Goal: Task Accomplishment & Management: Manage account settings

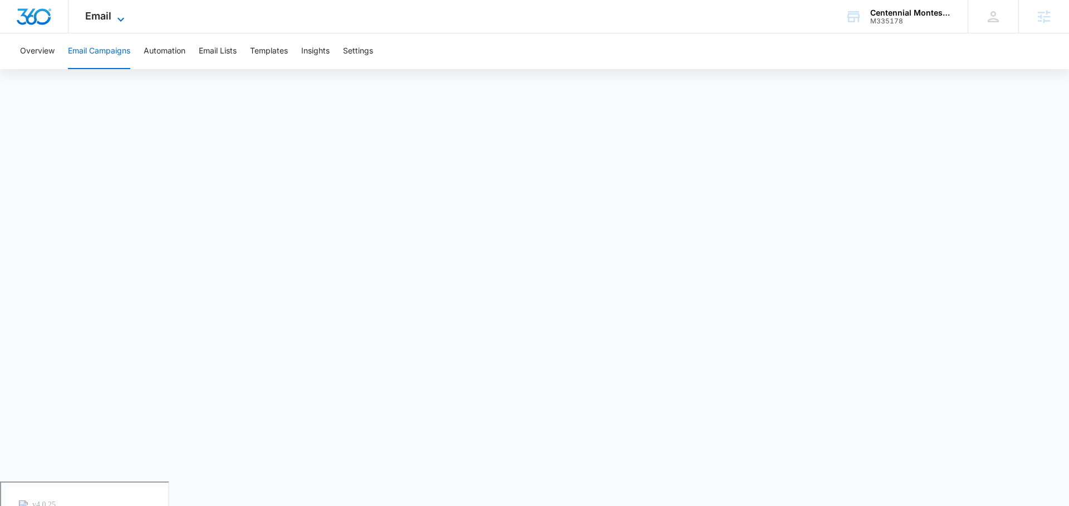
click at [115, 19] on icon at bounding box center [120, 19] width 13 height 13
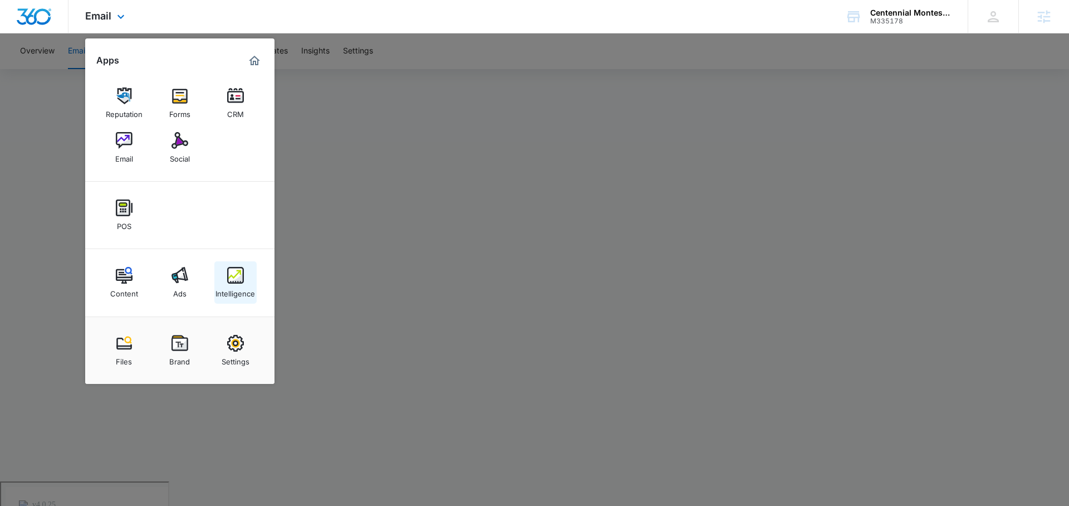
click at [250, 284] on div "Intelligence" at bounding box center [236, 291] width 40 height 14
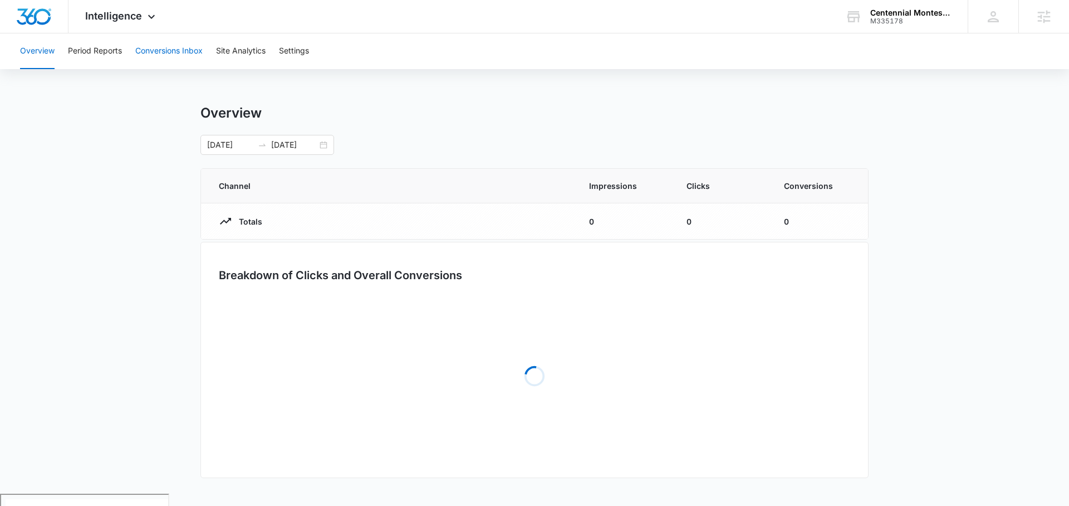
click at [160, 54] on button "Conversions Inbox" at bounding box center [168, 51] width 67 height 36
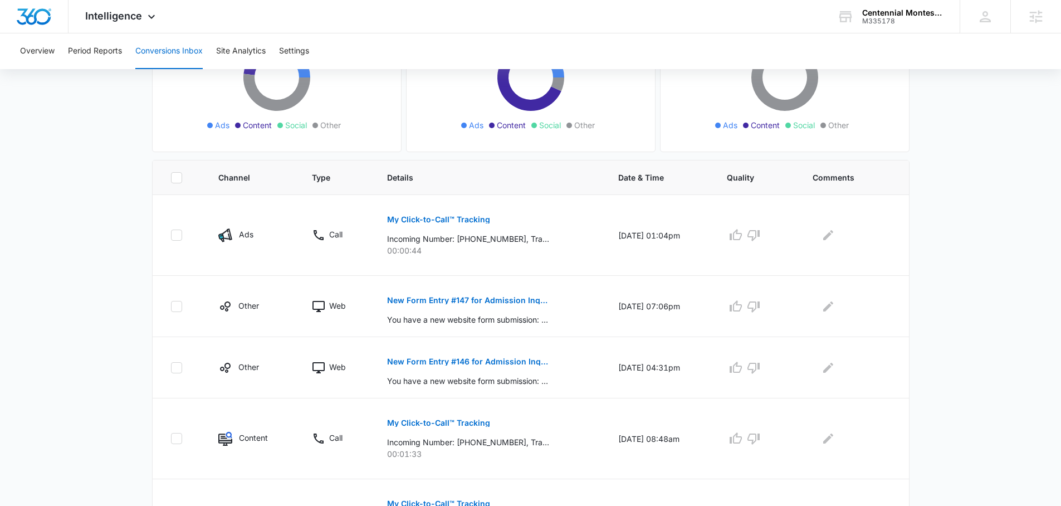
scroll to position [165, 0]
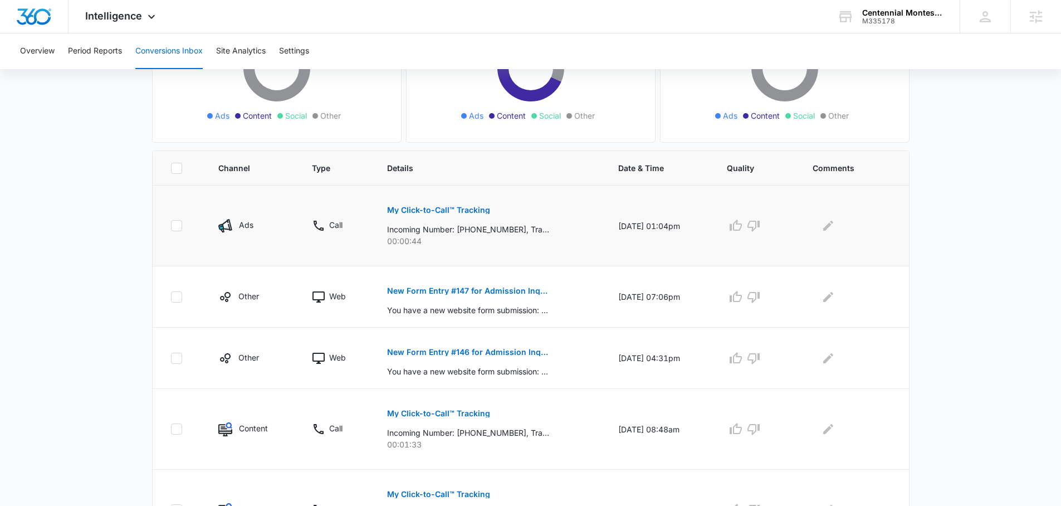
click at [402, 203] on button "My Click-to-Call™ Tracking" at bounding box center [438, 210] width 103 height 27
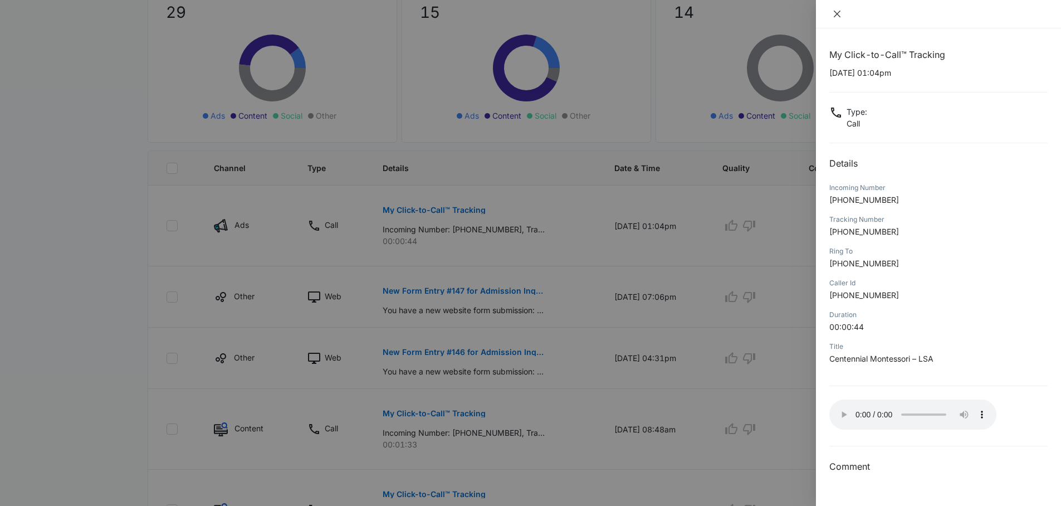
click at [838, 16] on icon "close" at bounding box center [837, 13] width 9 height 9
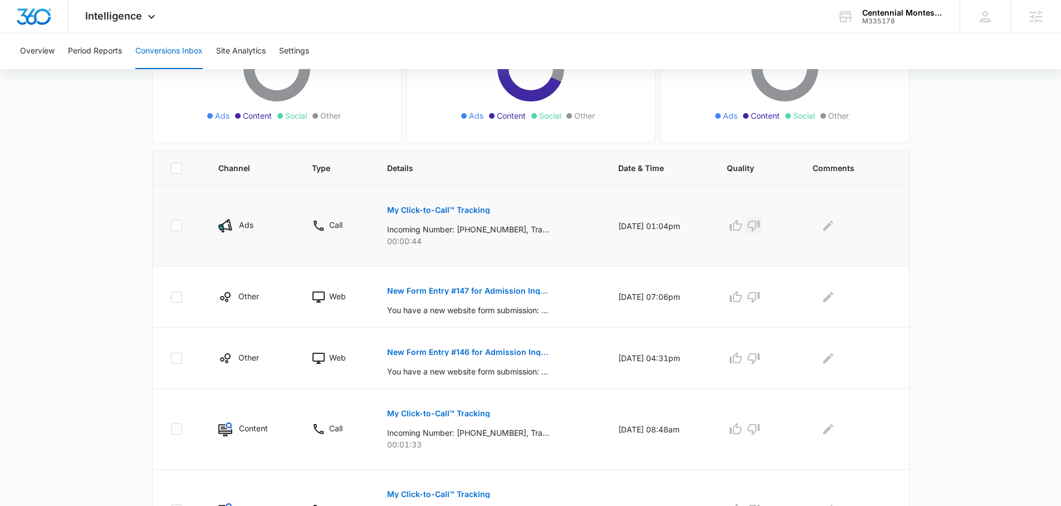
click at [760, 227] on icon "button" at bounding box center [753, 225] width 13 height 13
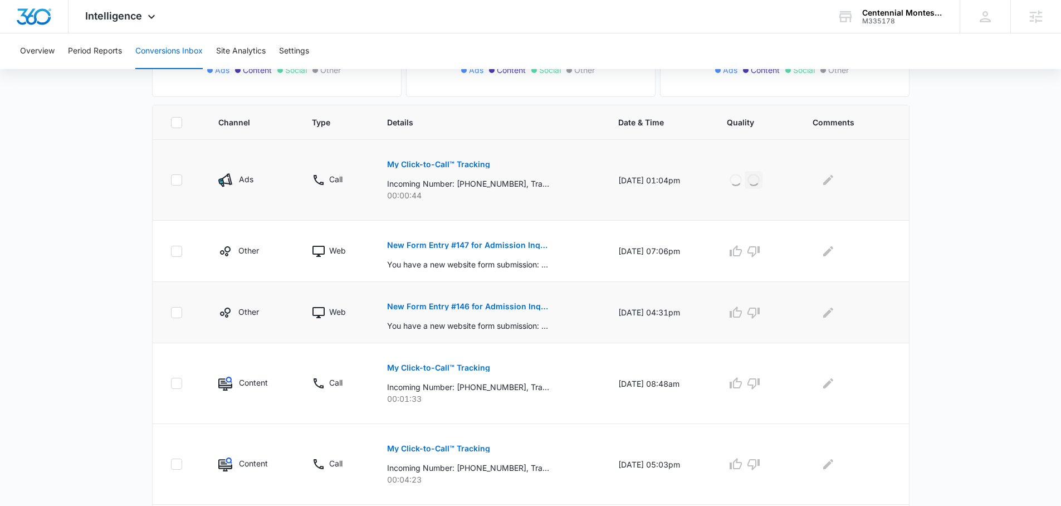
scroll to position [409, 0]
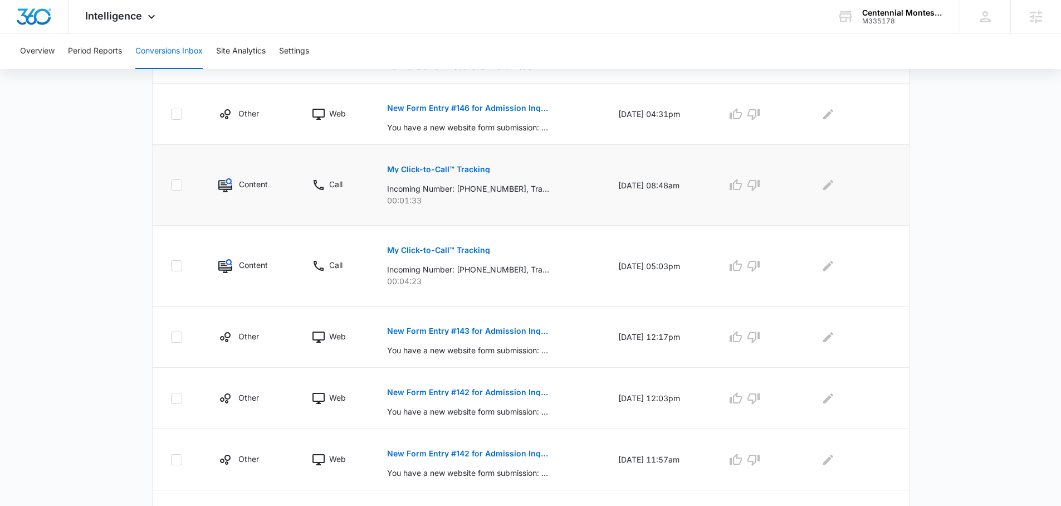
click at [419, 163] on button "My Click-to-Call™ Tracking" at bounding box center [438, 169] width 103 height 27
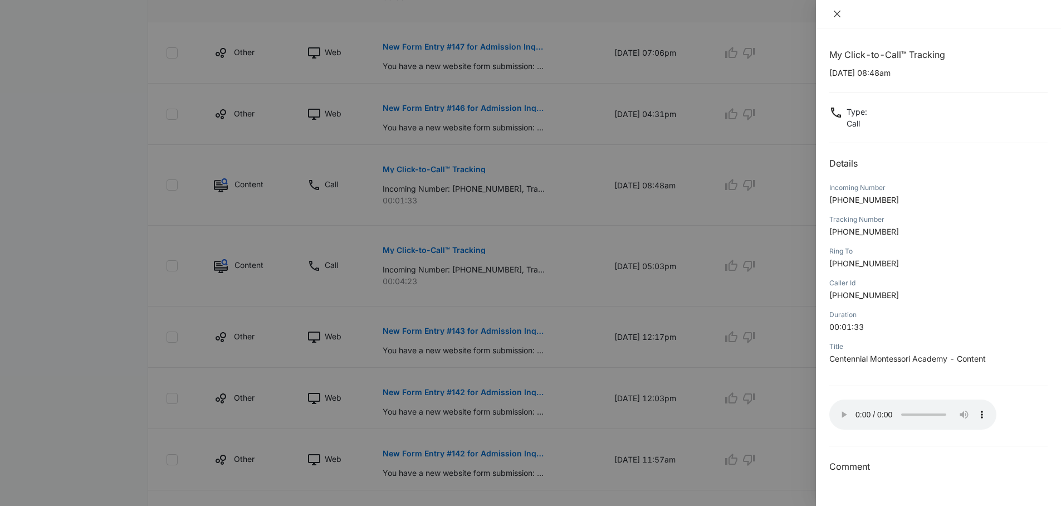
click at [839, 16] on icon "close" at bounding box center [837, 14] width 7 height 7
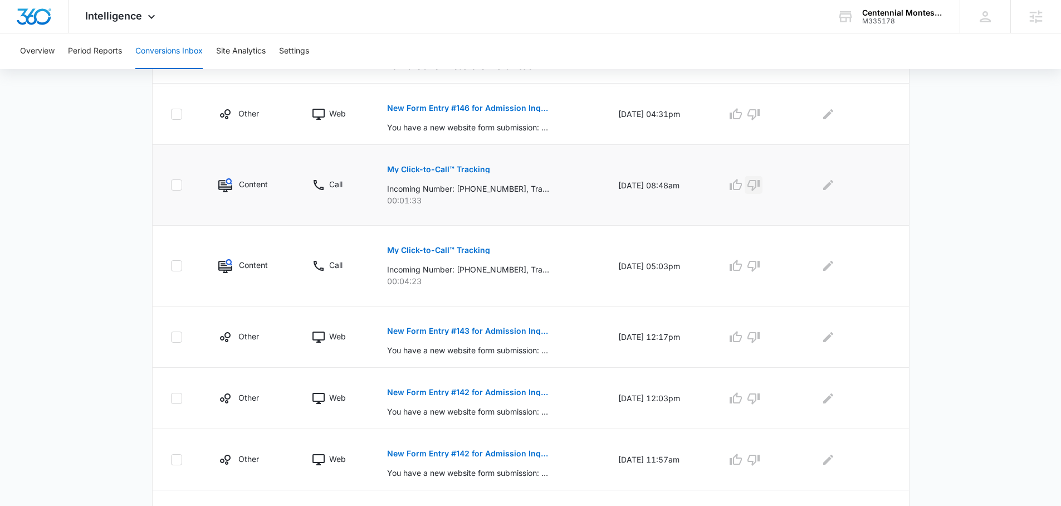
click at [760, 188] on icon "button" at bounding box center [753, 185] width 12 height 11
click at [426, 248] on p "My Click-to-Call™ Tracking" at bounding box center [438, 250] width 103 height 8
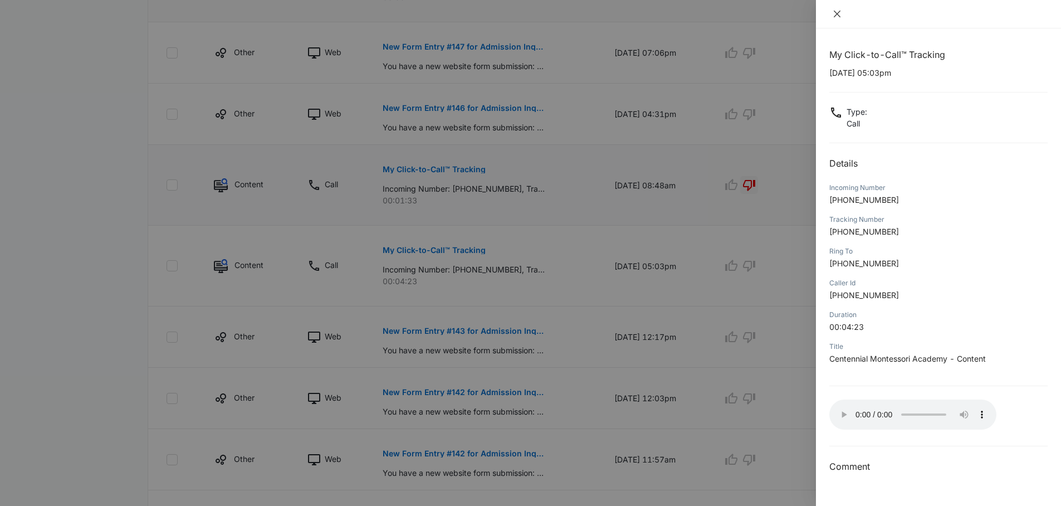
click at [831, 12] on button "Close" at bounding box center [837, 14] width 16 height 10
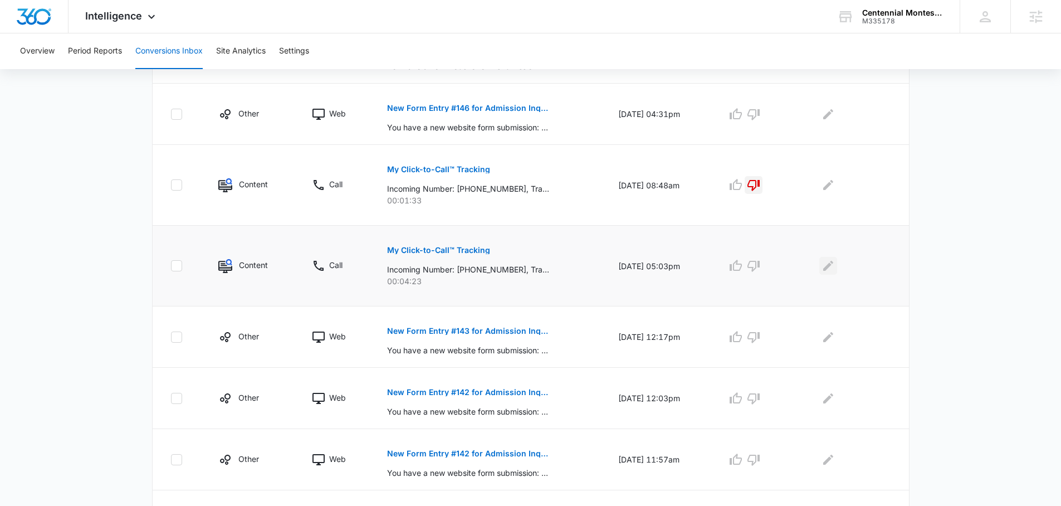
click at [831, 262] on icon "Edit Comments" at bounding box center [828, 265] width 13 height 13
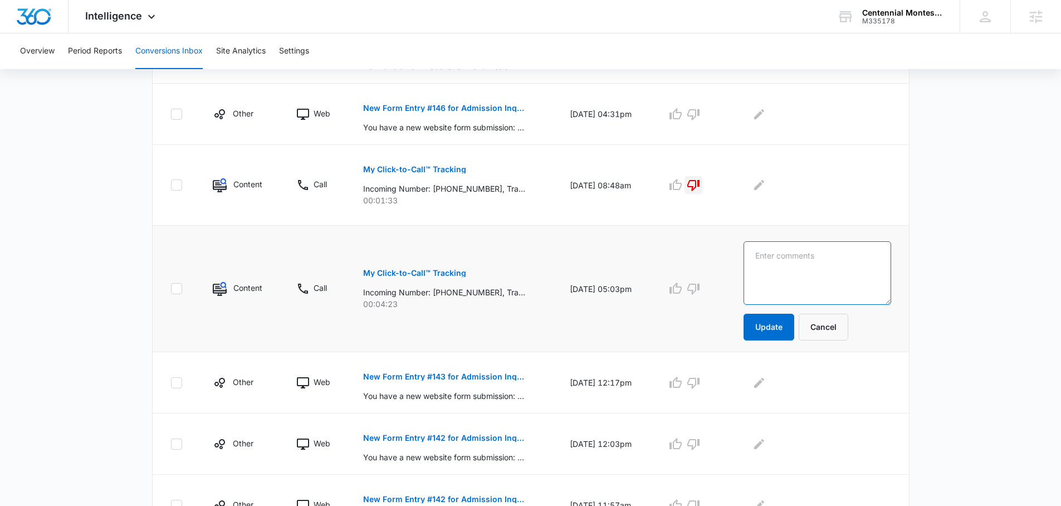
click at [840, 264] on textarea at bounding box center [818, 272] width 148 height 63
type textarea "Part time questions"
click at [780, 324] on button "Update" at bounding box center [769, 327] width 51 height 27
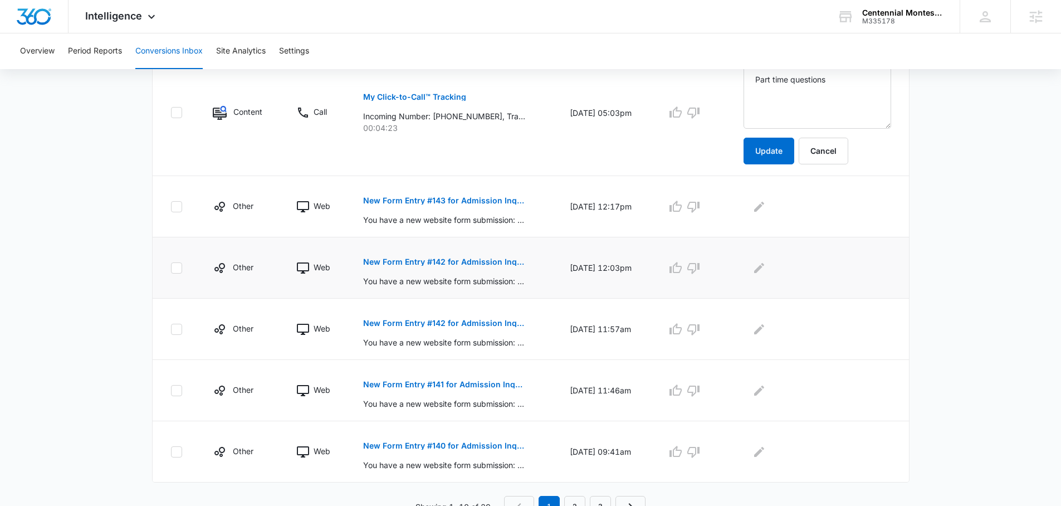
scroll to position [551, 0]
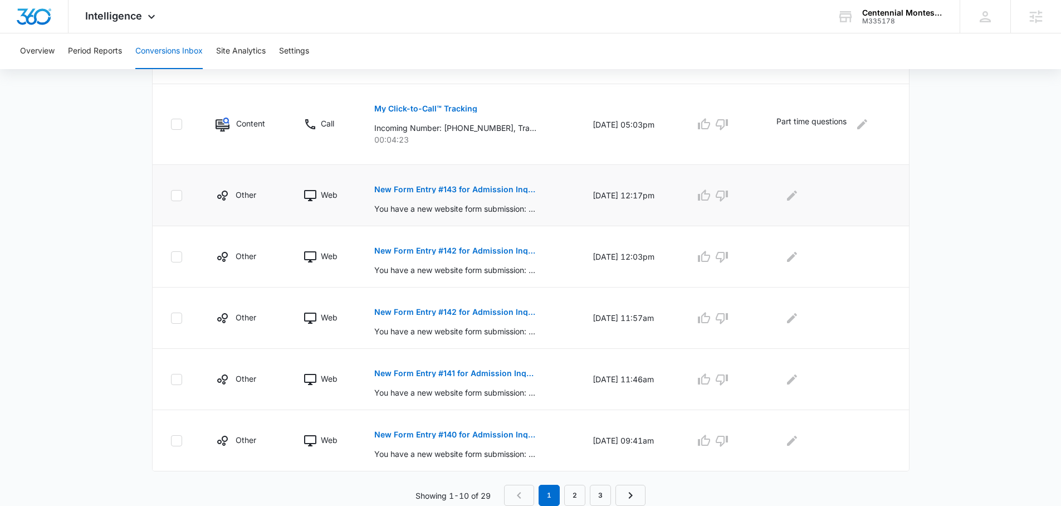
click at [468, 186] on p "New Form Entry #143 for Admission Inquiry" at bounding box center [455, 189] width 162 height 8
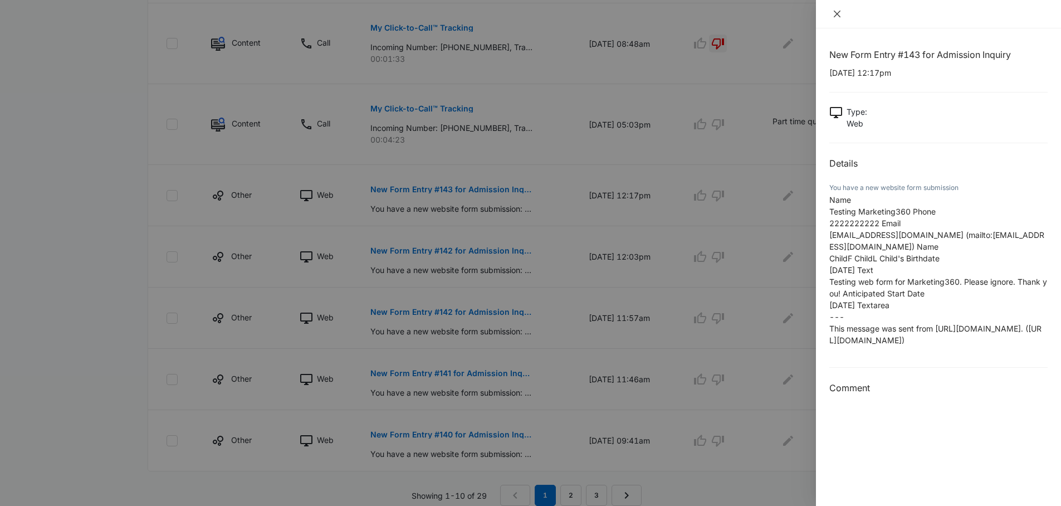
click at [835, 15] on icon "close" at bounding box center [837, 14] width 7 height 7
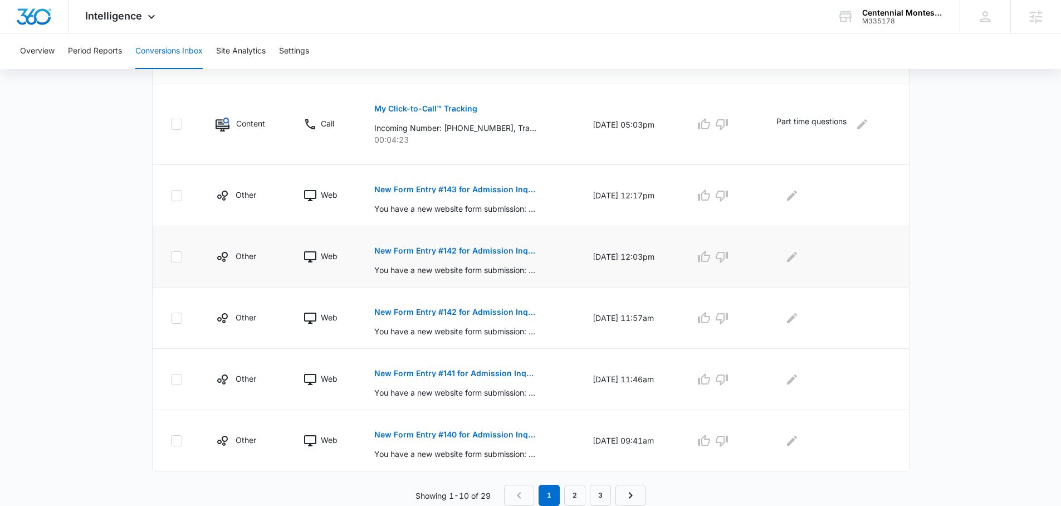
click at [489, 245] on button "New Form Entry #142 for Admission Inquiry" at bounding box center [455, 250] width 162 height 27
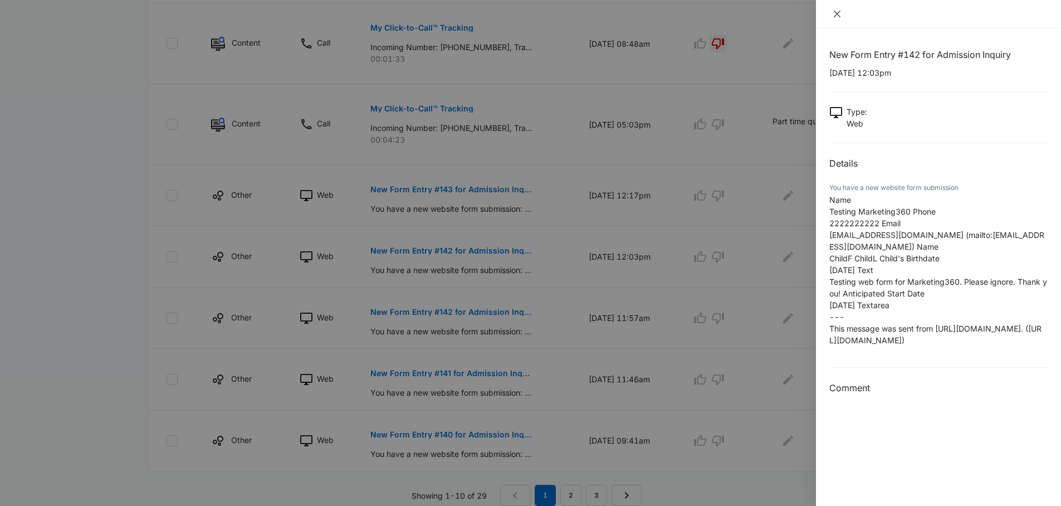
click at [840, 14] on icon "close" at bounding box center [837, 13] width 9 height 9
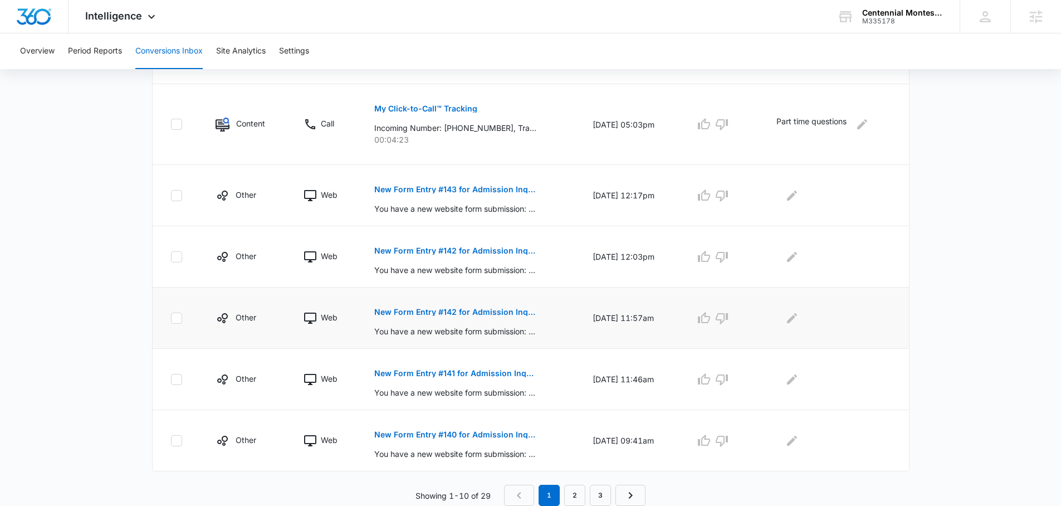
click at [455, 309] on p "New Form Entry #142 for Admission Inquiry" at bounding box center [455, 312] width 162 height 8
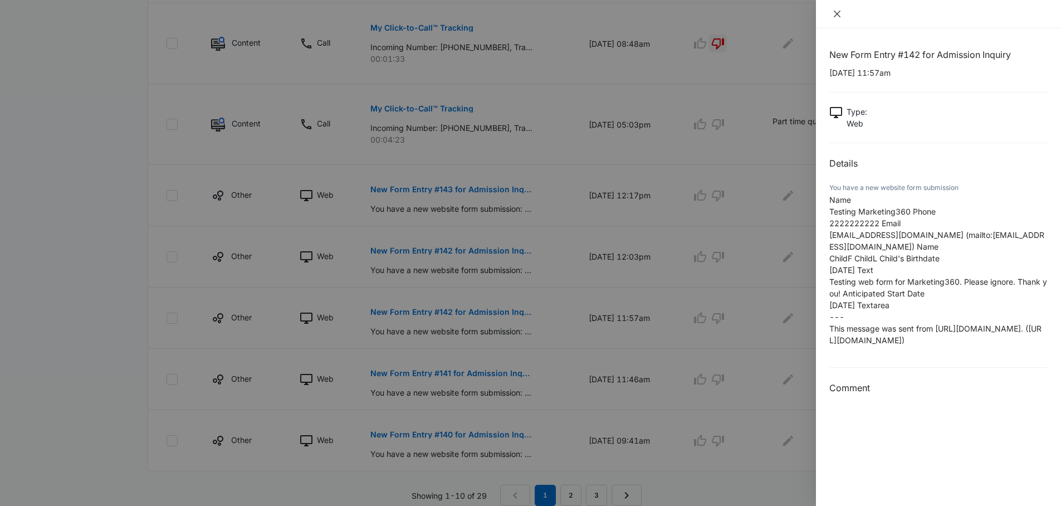
click at [840, 12] on icon "close" at bounding box center [837, 13] width 9 height 9
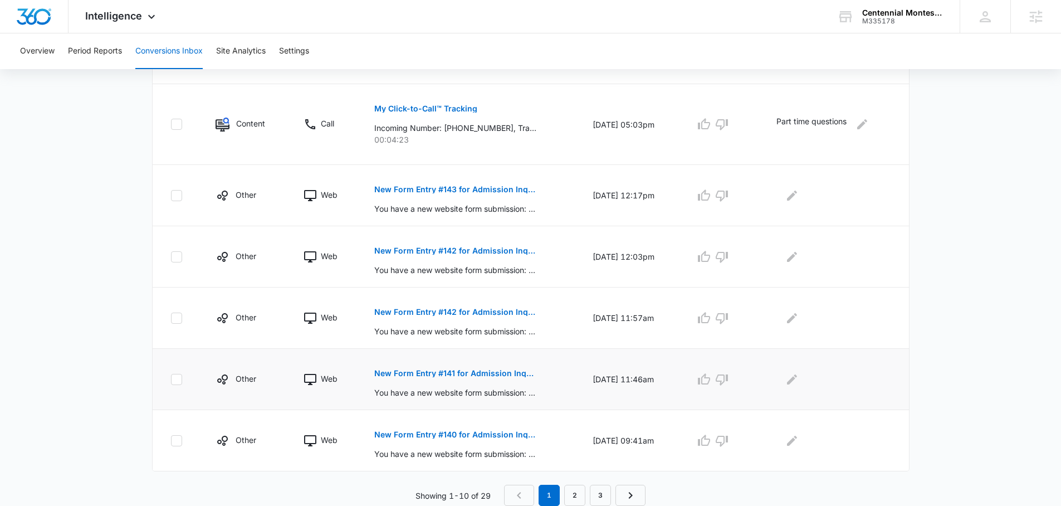
click at [475, 374] on p "New Form Entry #141 for Admission Inquiry" at bounding box center [455, 373] width 162 height 8
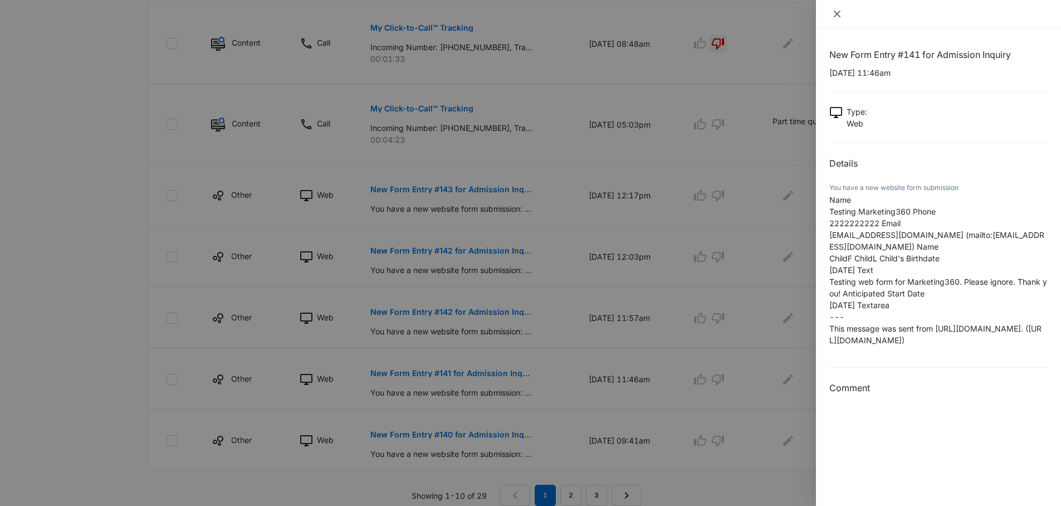
click at [838, 13] on icon "close" at bounding box center [837, 13] width 9 height 9
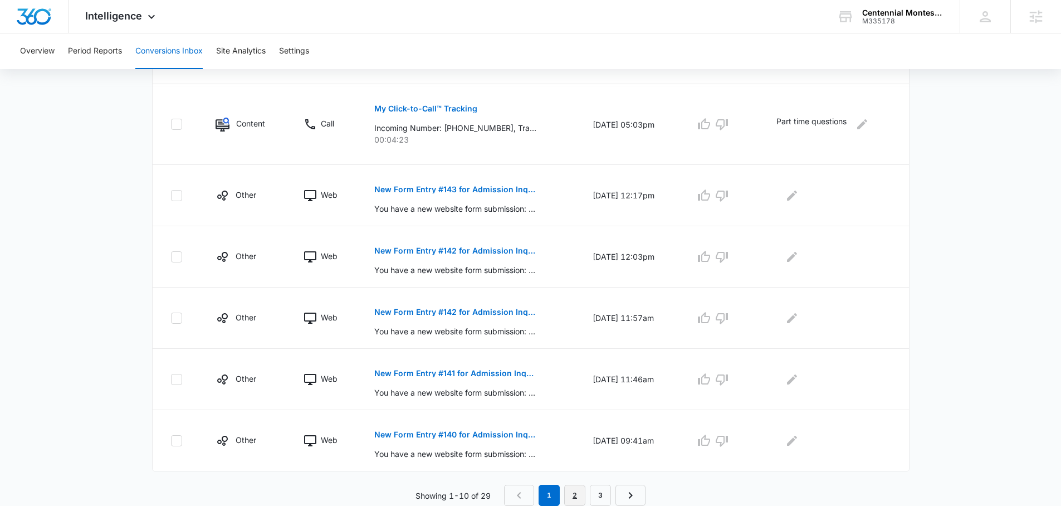
click at [571, 490] on link "2" at bounding box center [574, 495] width 21 height 21
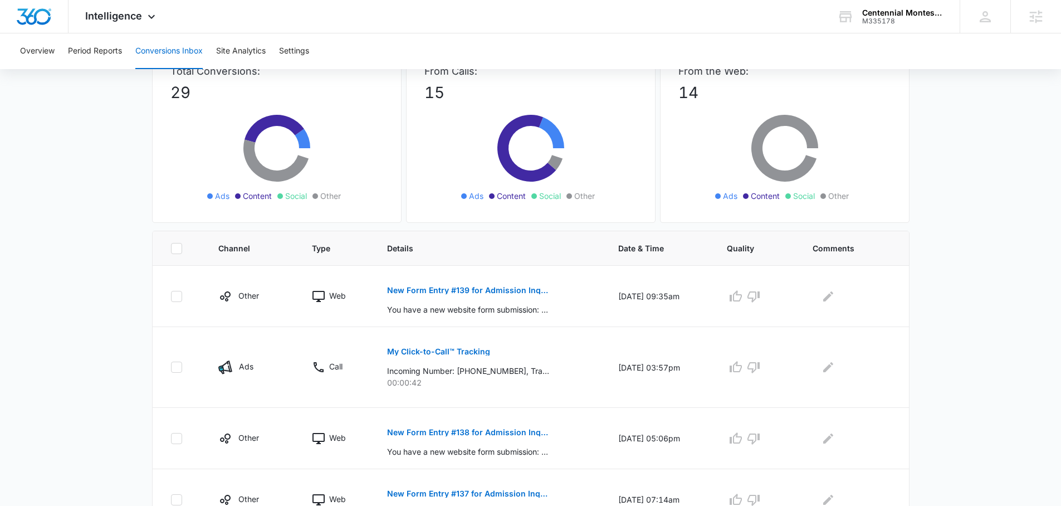
scroll to position [96, 0]
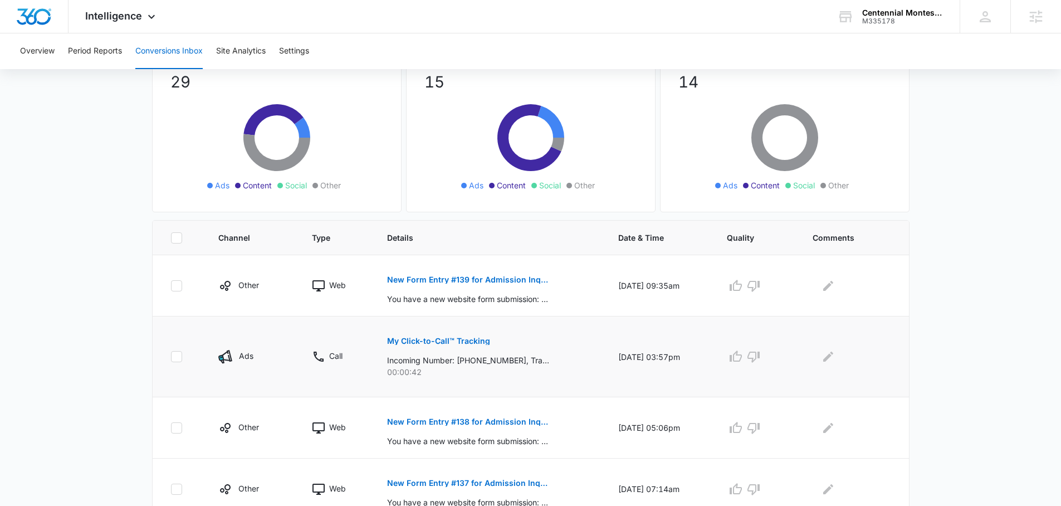
click at [423, 340] on p "My Click-to-Call™ Tracking" at bounding box center [438, 341] width 103 height 8
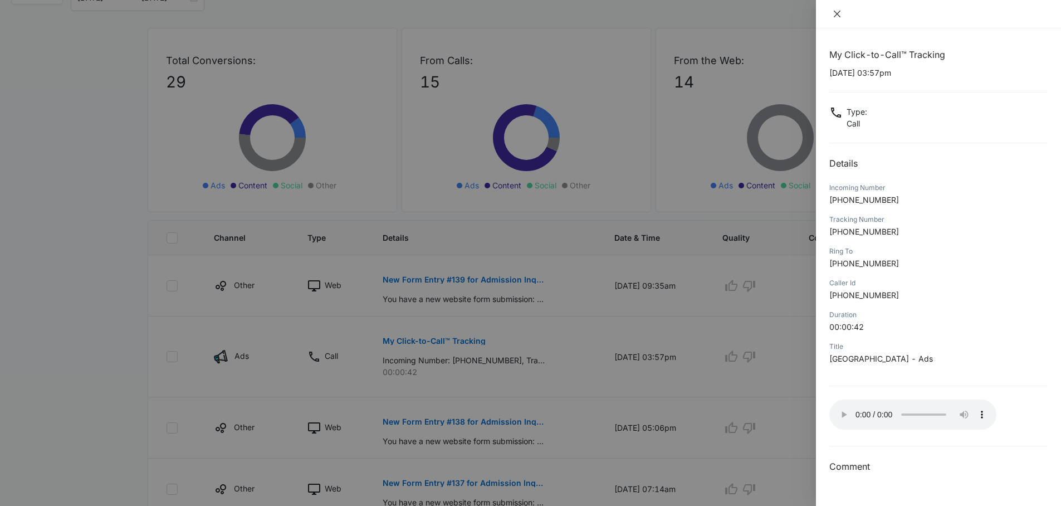
click at [835, 13] on icon "close" at bounding box center [837, 13] width 9 height 9
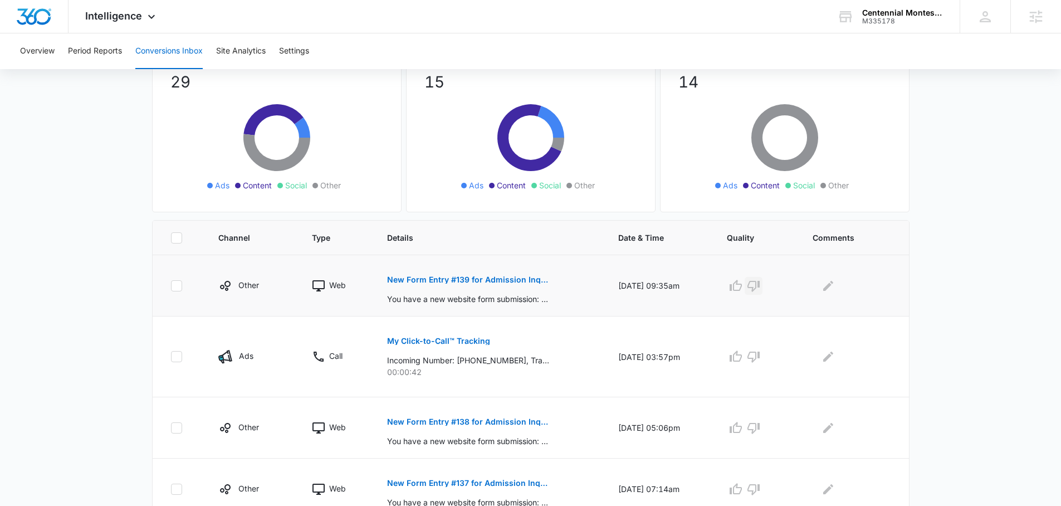
click at [756, 286] on icon "button" at bounding box center [753, 285] width 13 height 13
click at [760, 360] on icon "button" at bounding box center [753, 356] width 12 height 11
click at [740, 290] on icon "button" at bounding box center [735, 285] width 13 height 13
click at [517, 286] on button "New Form Entry #139 for Admission Inquiry" at bounding box center [468, 279] width 162 height 27
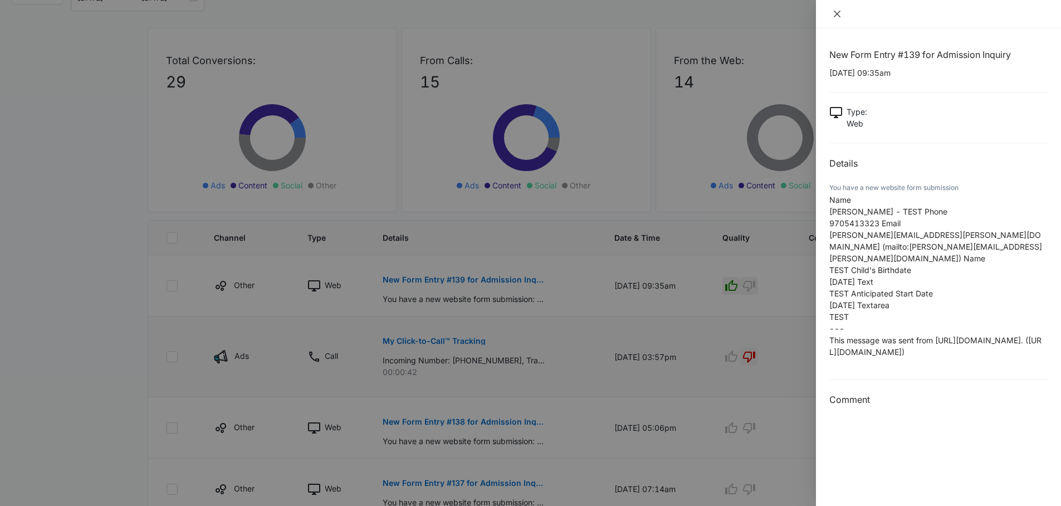
click at [838, 13] on icon "close" at bounding box center [837, 13] width 9 height 9
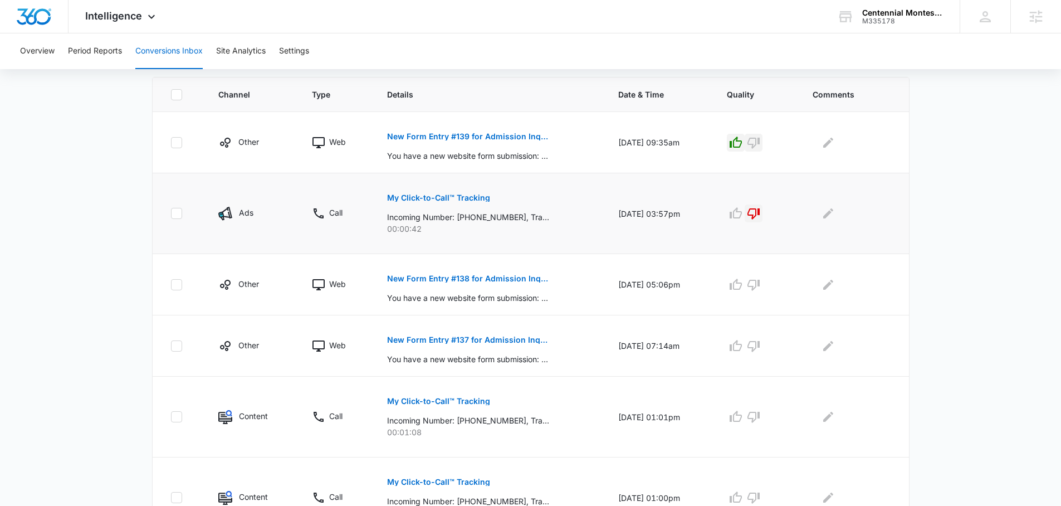
scroll to position [290, 0]
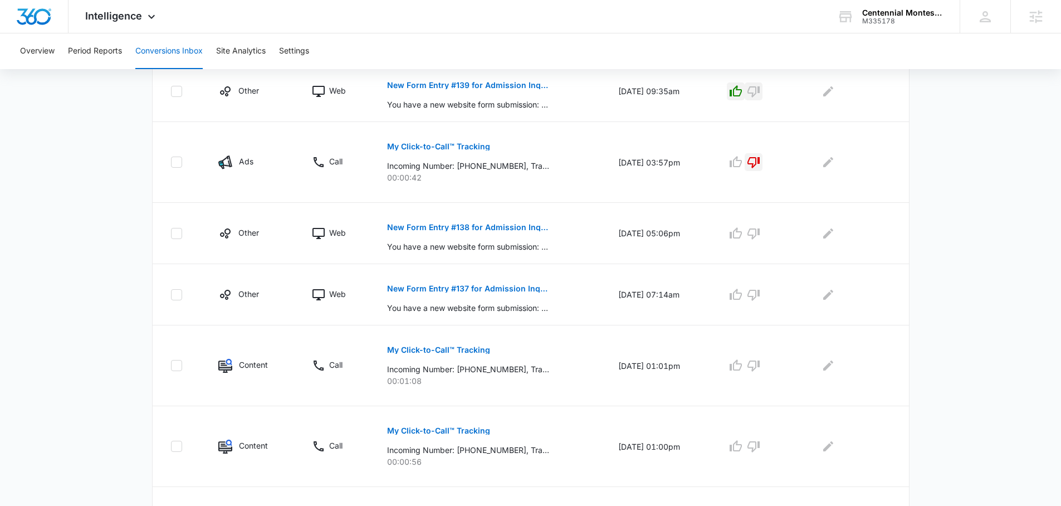
drag, startPoint x: 745, startPoint y: 89, endPoint x: 814, endPoint y: 105, distance: 70.9
click at [742, 88] on icon "button" at bounding box center [735, 91] width 13 height 13
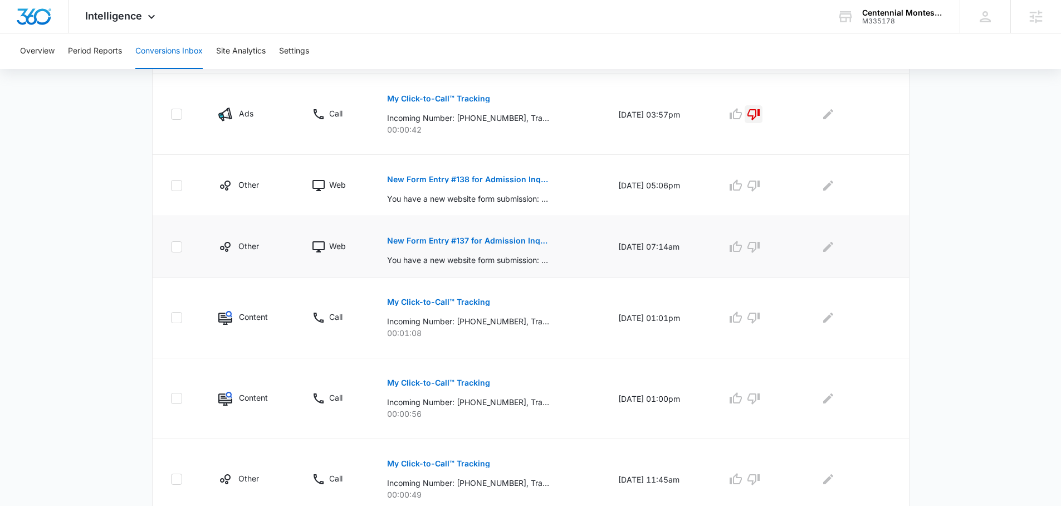
scroll to position [408, 0]
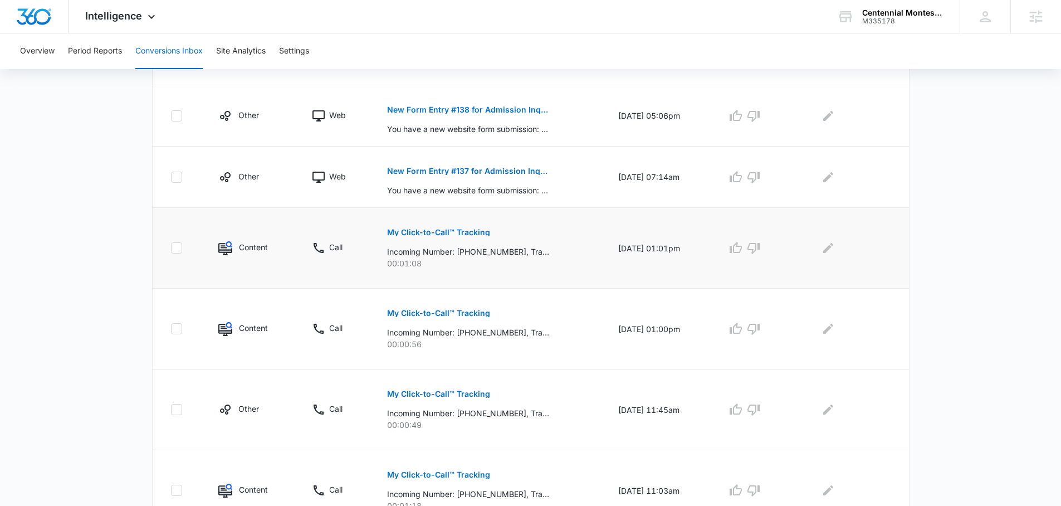
click at [399, 228] on p "My Click-to-Call™ Tracking" at bounding box center [438, 232] width 103 height 8
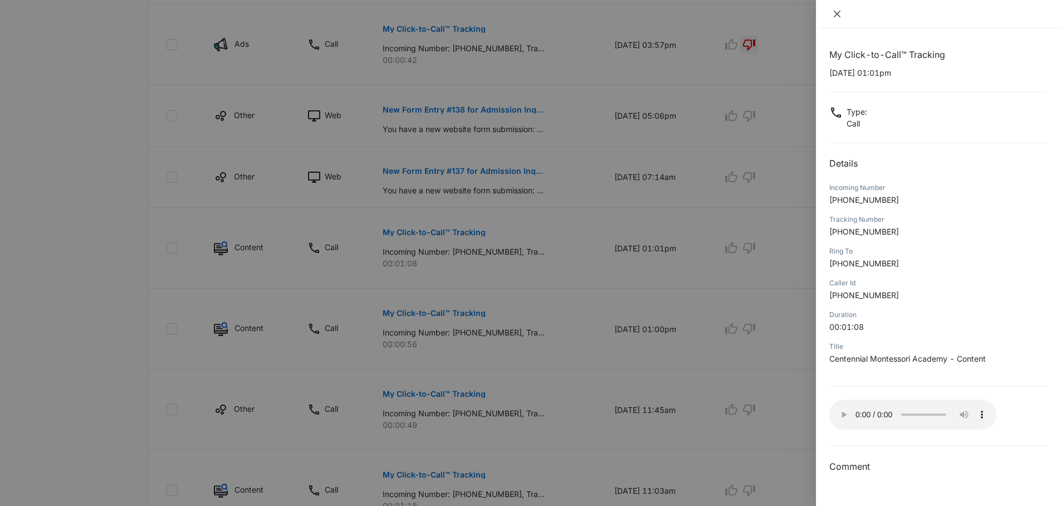
click at [836, 18] on button "Close" at bounding box center [837, 14] width 16 height 10
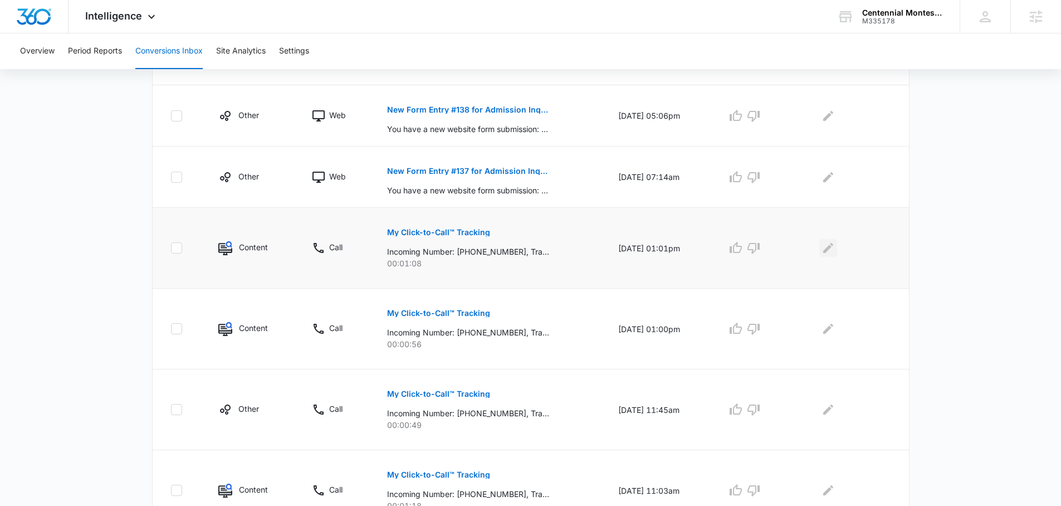
click at [837, 254] on button "Edit Comments" at bounding box center [828, 248] width 18 height 18
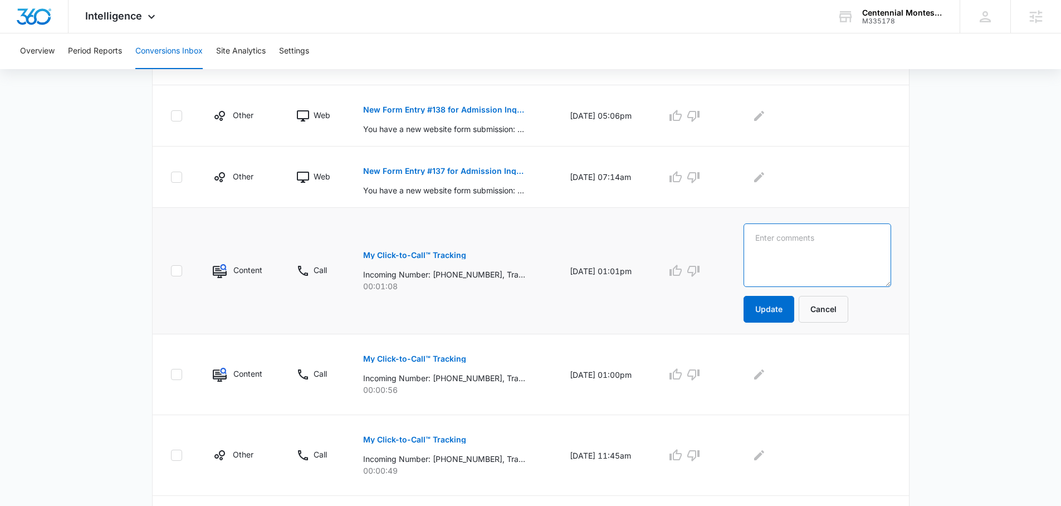
click at [839, 251] on textarea at bounding box center [818, 254] width 148 height 63
type textarea "Toddler"
click at [786, 311] on button "Update" at bounding box center [769, 309] width 51 height 27
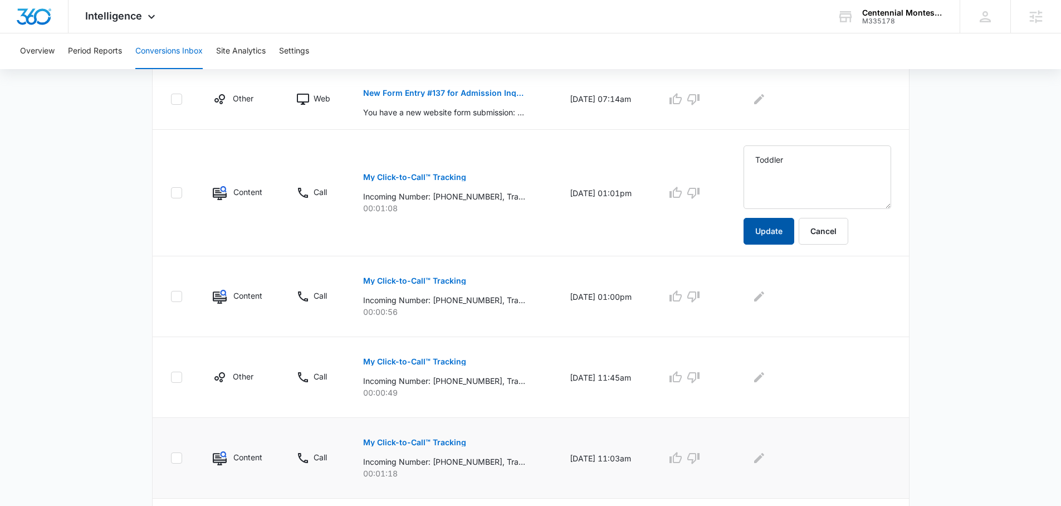
scroll to position [595, 0]
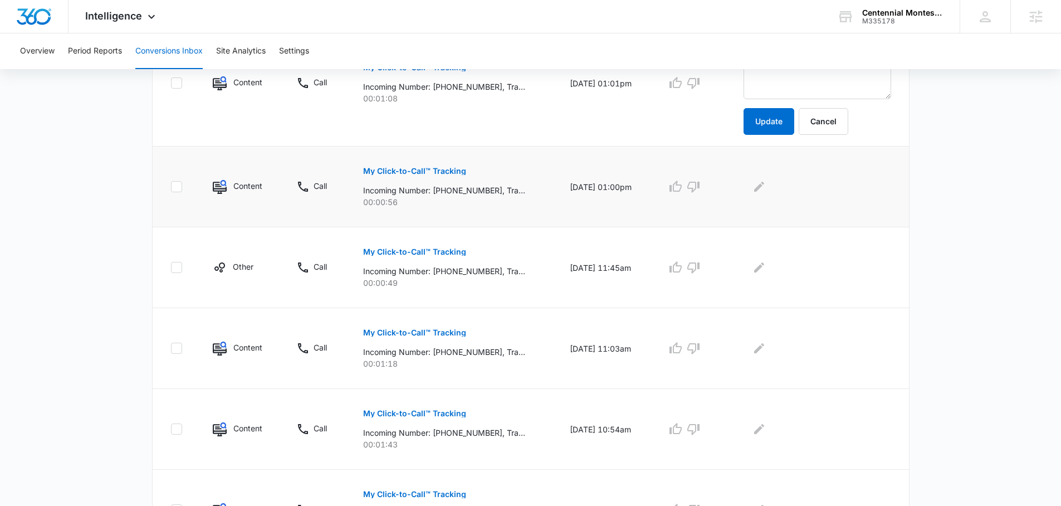
click at [426, 167] on p "My Click-to-Call™ Tracking" at bounding box center [414, 171] width 103 height 8
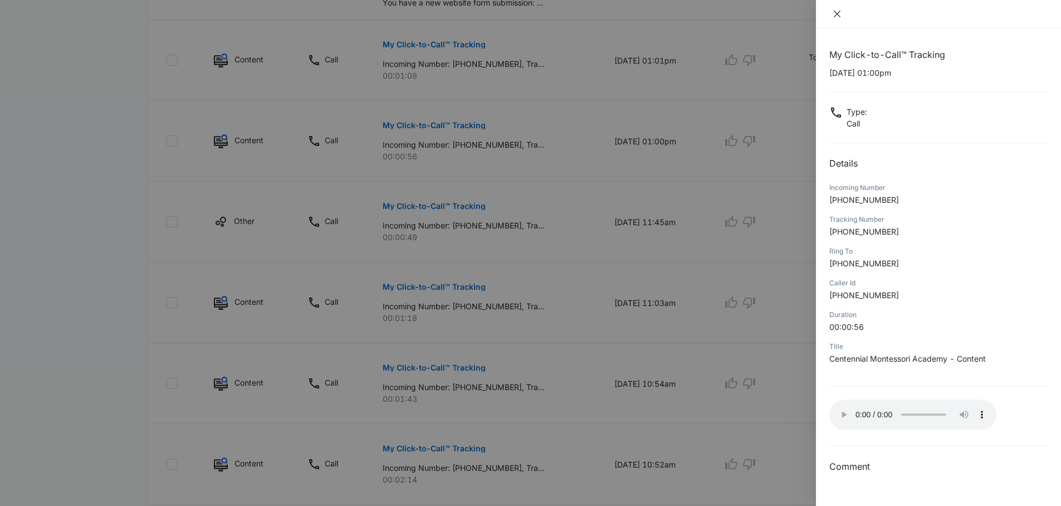
click at [840, 14] on icon "close" at bounding box center [837, 13] width 9 height 9
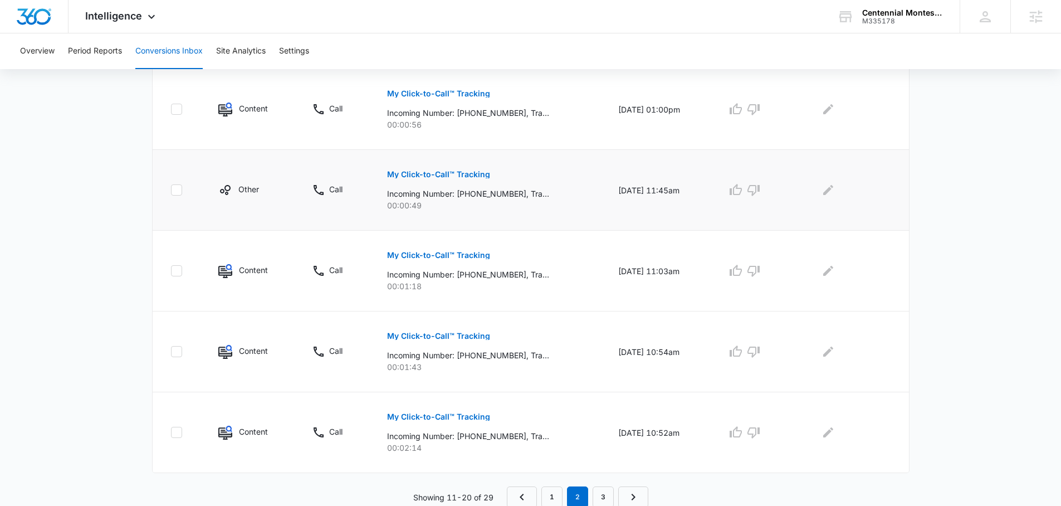
scroll to position [629, 0]
click at [467, 252] on p "My Click-to-Call™ Tracking" at bounding box center [438, 254] width 103 height 8
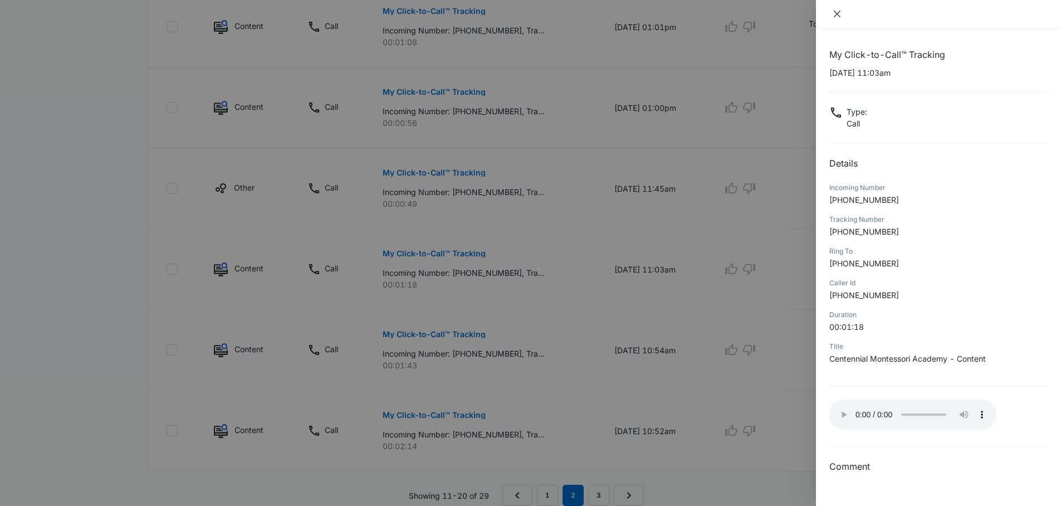
click at [839, 14] on icon "close" at bounding box center [837, 13] width 9 height 9
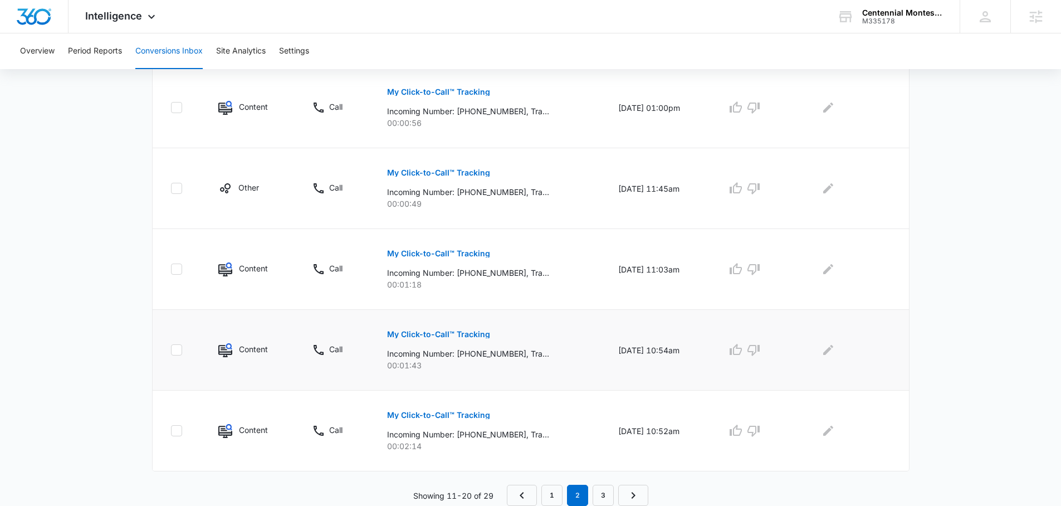
click at [427, 339] on button "My Click-to-Call™ Tracking" at bounding box center [438, 334] width 103 height 27
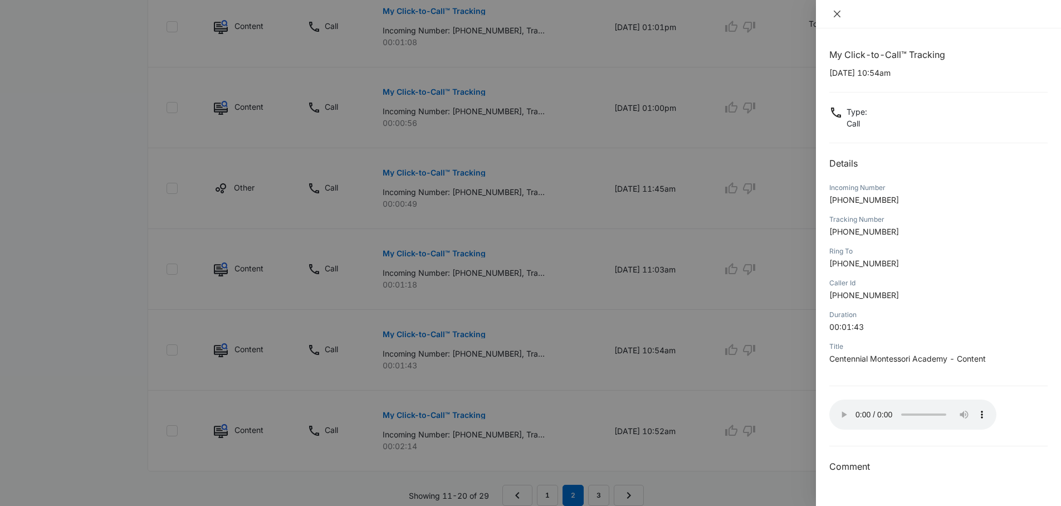
click at [839, 11] on icon "close" at bounding box center [837, 13] width 9 height 9
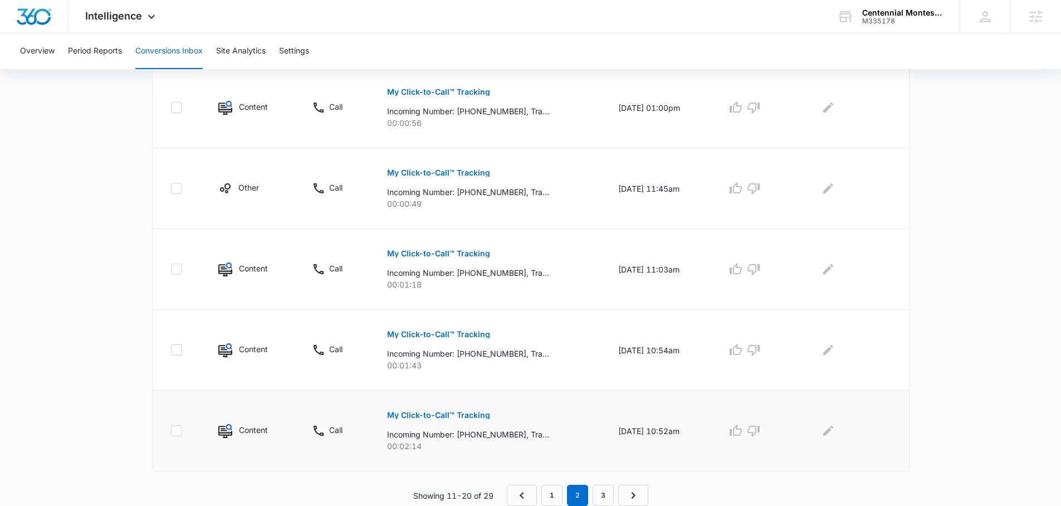
click at [443, 409] on button "My Click-to-Call™ Tracking" at bounding box center [438, 415] width 103 height 27
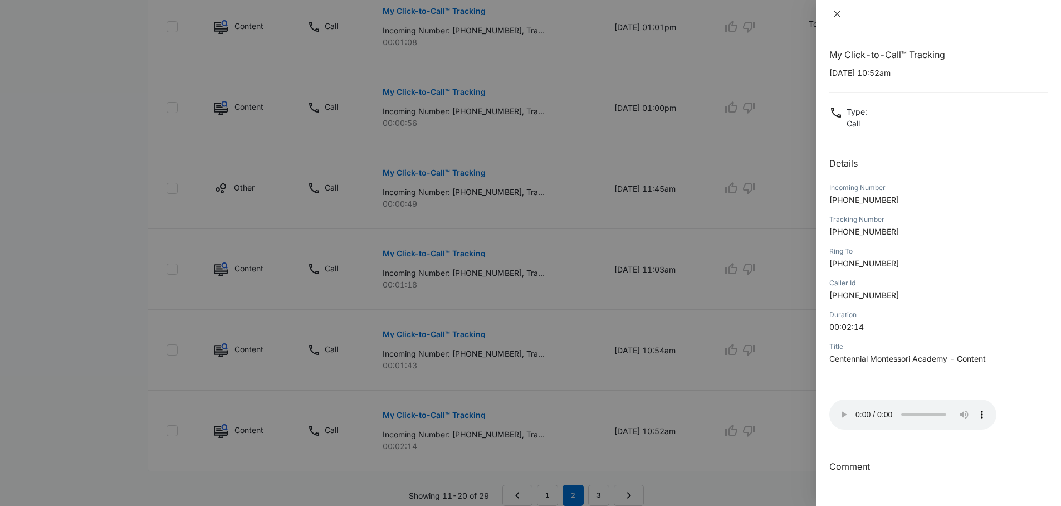
click at [839, 12] on icon "close" at bounding box center [837, 14] width 7 height 7
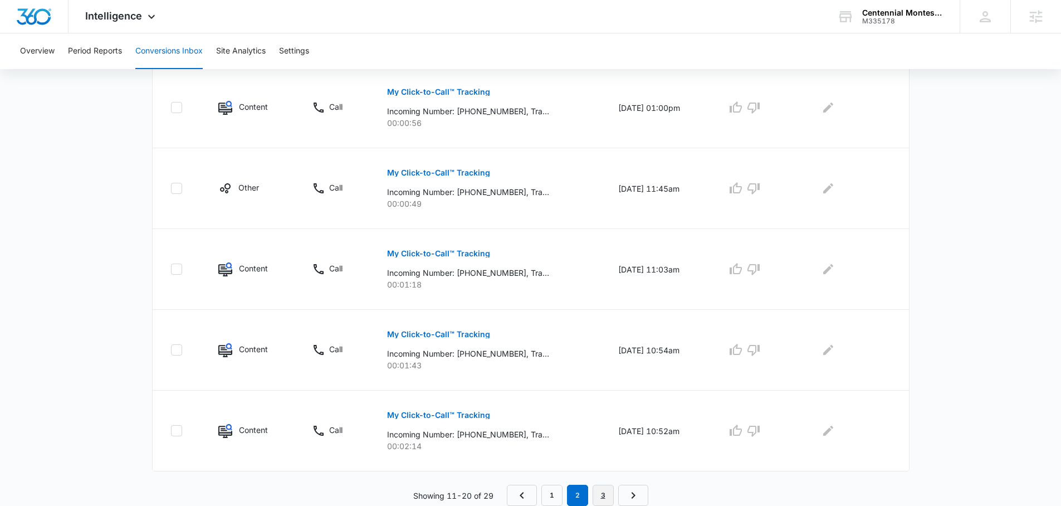
click at [595, 488] on link "3" at bounding box center [603, 495] width 21 height 21
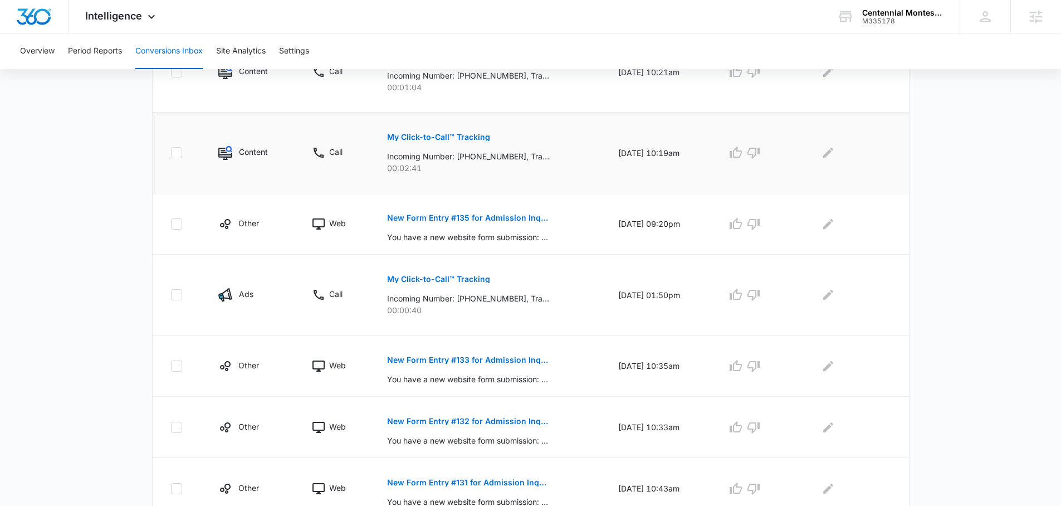
scroll to position [529, 0]
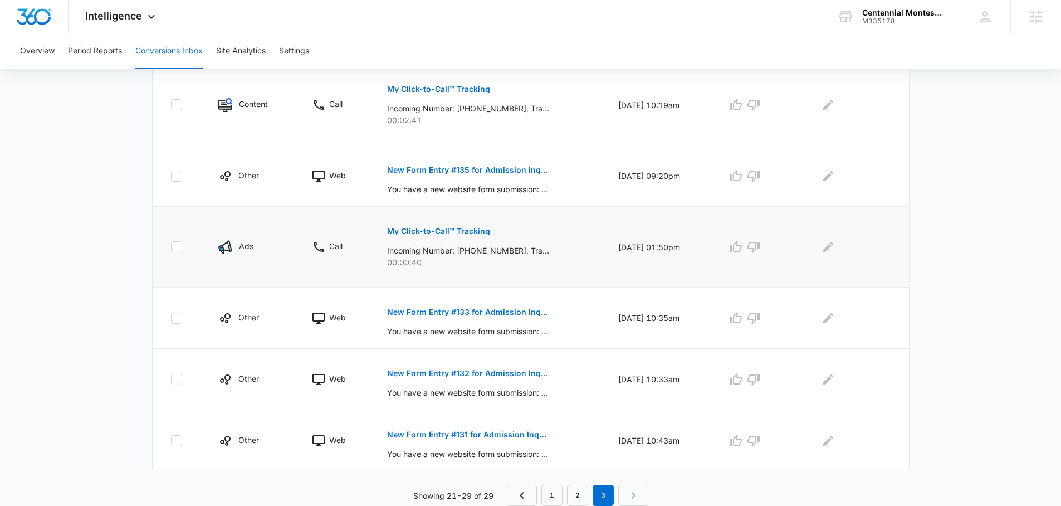
click at [427, 232] on p "My Click-to-Call™ Tracking" at bounding box center [438, 231] width 103 height 8
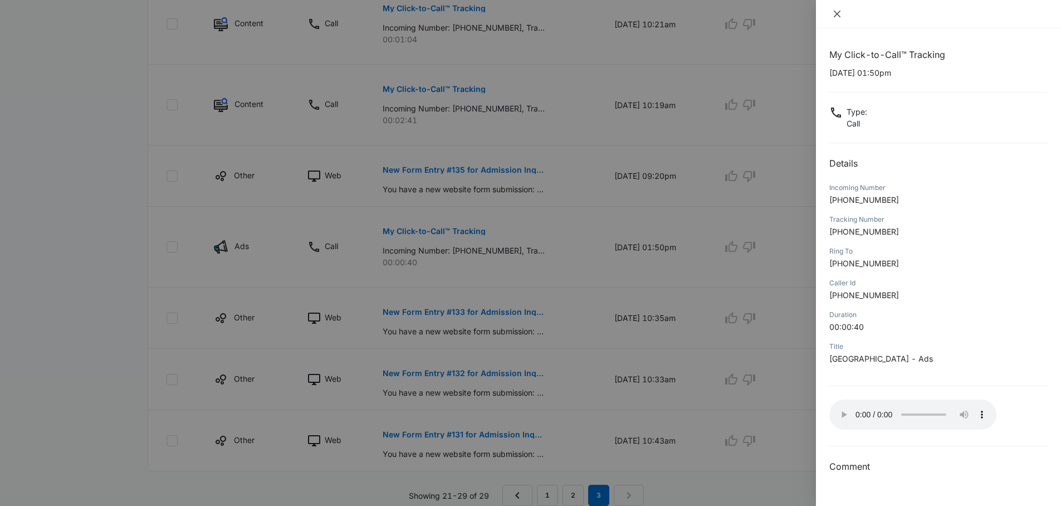
click at [838, 14] on icon "close" at bounding box center [837, 13] width 9 height 9
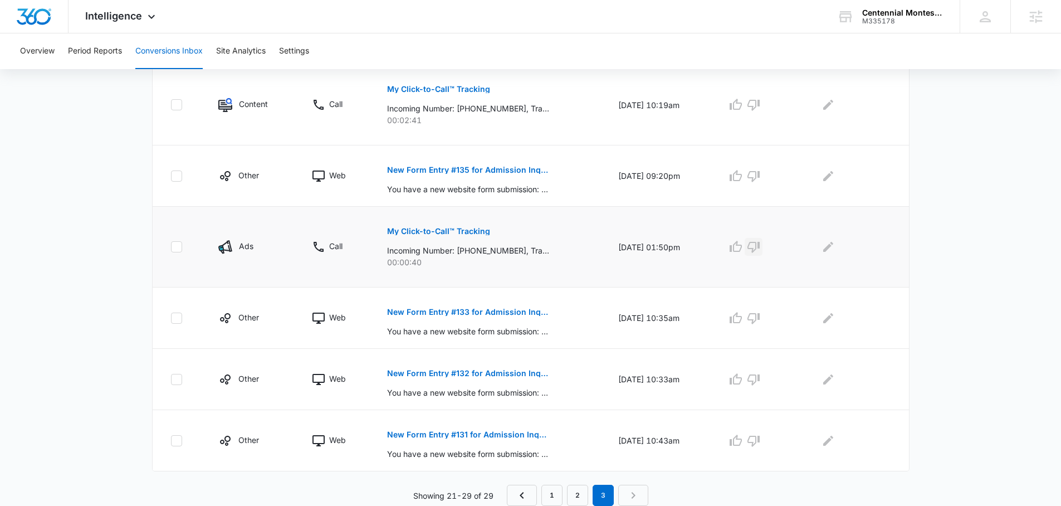
click at [756, 252] on icon "button" at bounding box center [753, 246] width 13 height 13
click at [911, 11] on div "Centennial Montessori" at bounding box center [902, 12] width 81 height 9
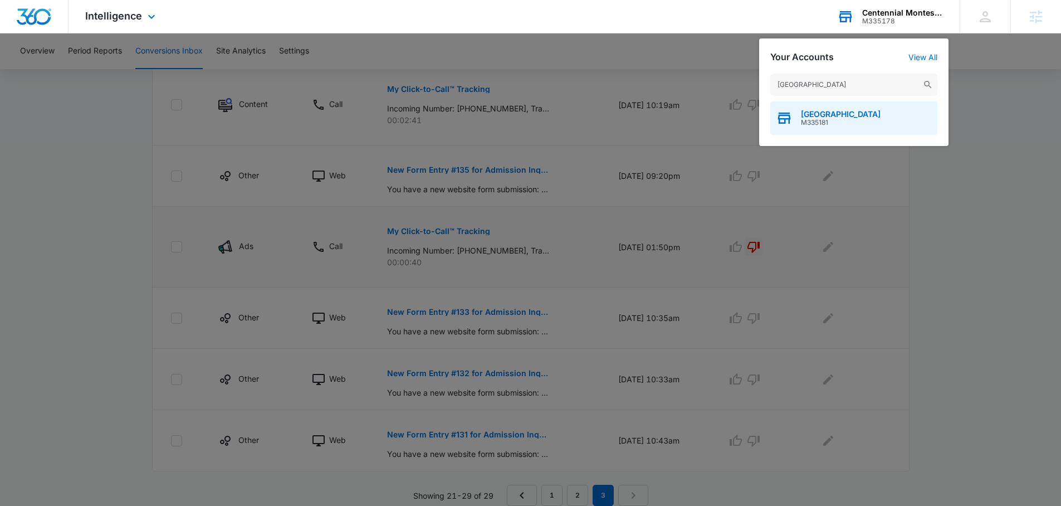
type input "[GEOGRAPHIC_DATA]"
click at [834, 115] on span "[GEOGRAPHIC_DATA]" at bounding box center [841, 114] width 80 height 9
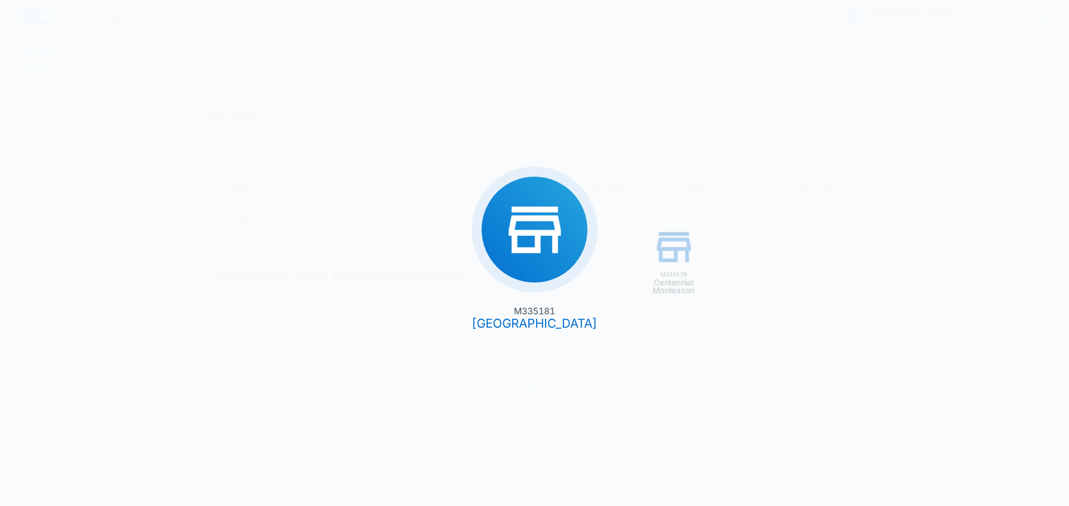
type input "[DATE]"
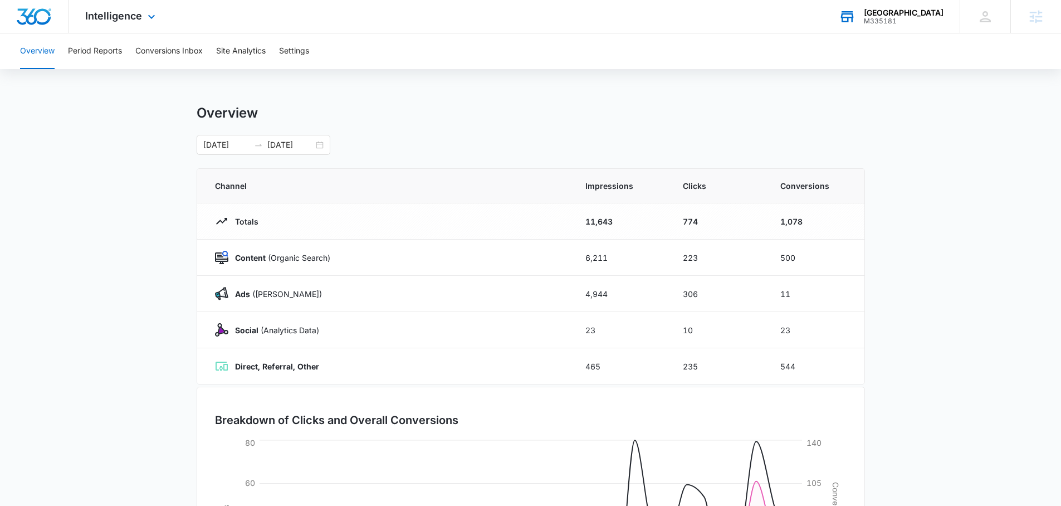
click at [834, 115] on div "Overview" at bounding box center [531, 113] width 668 height 17
click at [175, 48] on button "Conversions Inbox" at bounding box center [168, 51] width 67 height 36
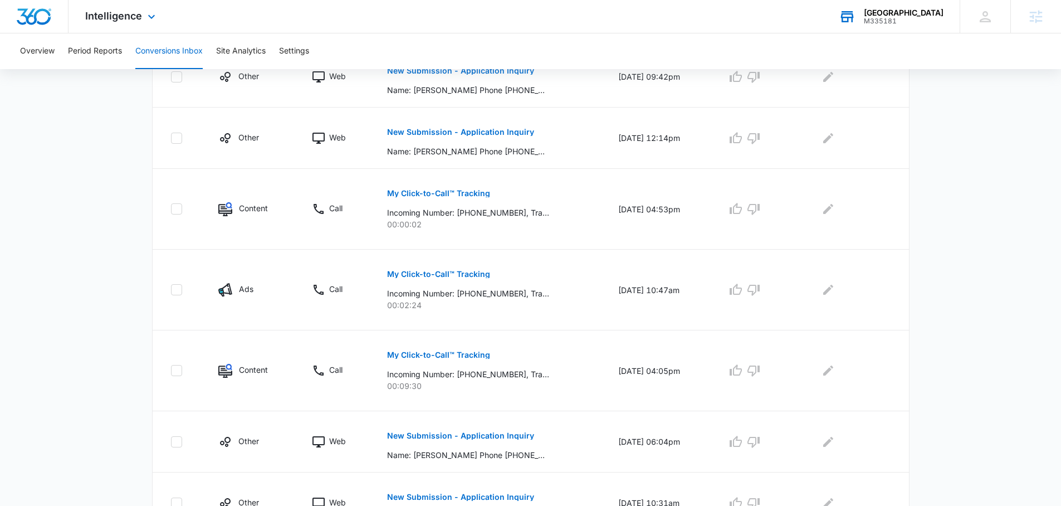
scroll to position [305, 0]
click at [459, 276] on p "My Click-to-Call™ Tracking" at bounding box center [438, 274] width 103 height 8
